Goal: Task Accomplishment & Management: Manage account settings

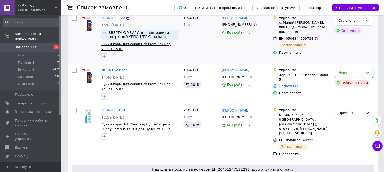
scroll to position [85, 0]
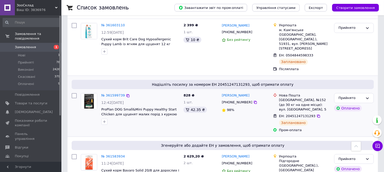
scroll to position [85, 0]
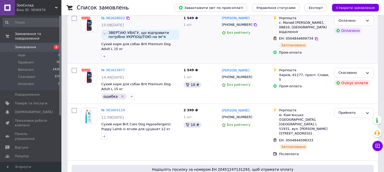
scroll to position [114, 0]
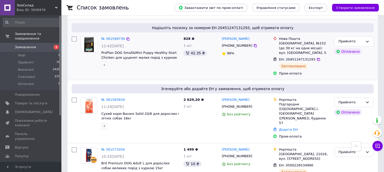
scroll to position [227, 0]
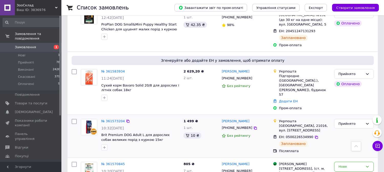
scroll to position [256, 0]
